Goal: Use online tool/utility: Utilize a website feature to perform a specific function

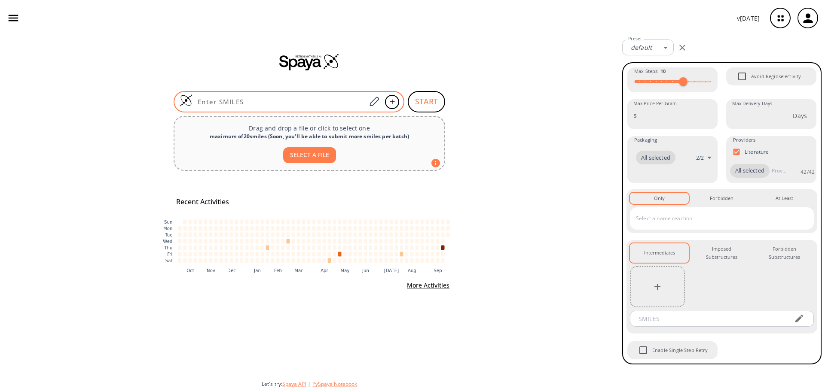
click at [321, 101] on input at bounding box center [279, 101] width 174 height 9
paste input "[H]c1c(c(c2c(c1[H])c(c(n2[H])[H])[C@@]([H])([C@]([H])(C(=O)N([H])[C@]([H])(C(=O…"
type input "[H]c1c(c(c2c(c1[H])c(c(n2[H])[H])[C@@]([H])([C@]([H])(C(=O)N([H])[C@]([H])(C(=O…"
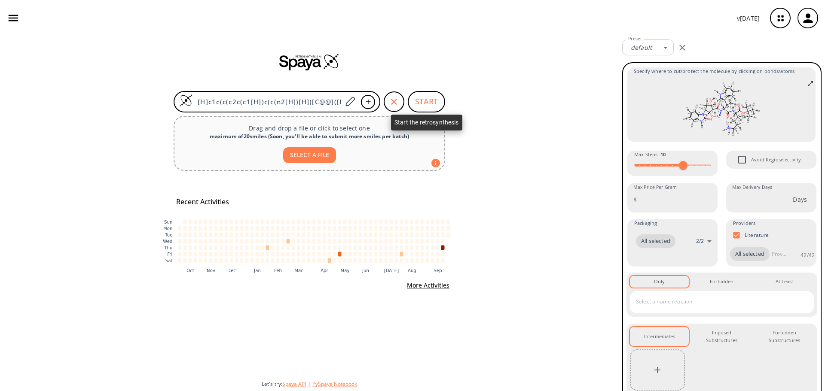
click at [435, 106] on button "START" at bounding box center [426, 101] width 37 height 21
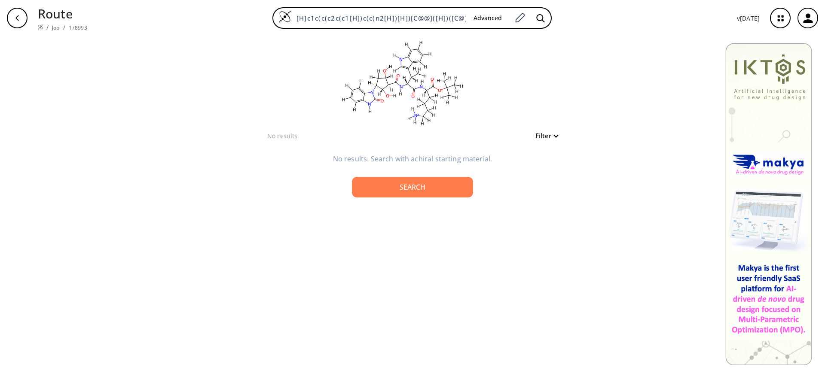
click at [549, 135] on button "Filter" at bounding box center [543, 136] width 27 height 6
click at [551, 135] on div at bounding box center [412, 195] width 825 height 391
click at [59, 18] on p "Route" at bounding box center [62, 13] width 49 height 18
click at [55, 25] on link "Job" at bounding box center [55, 27] width 7 height 7
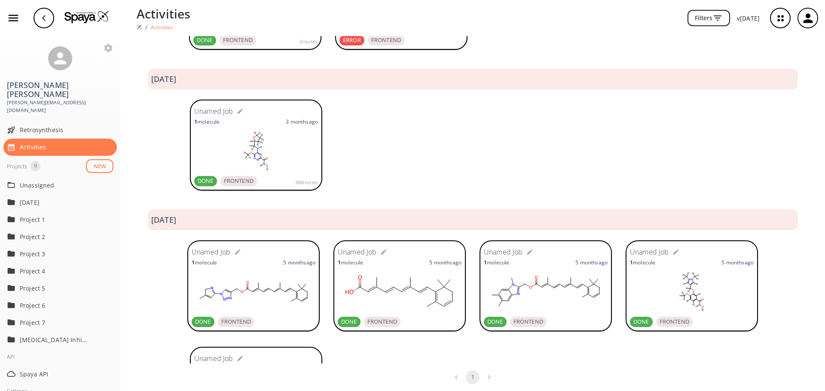
scroll to position [429, 0]
